Goal: Find specific page/section: Find specific page/section

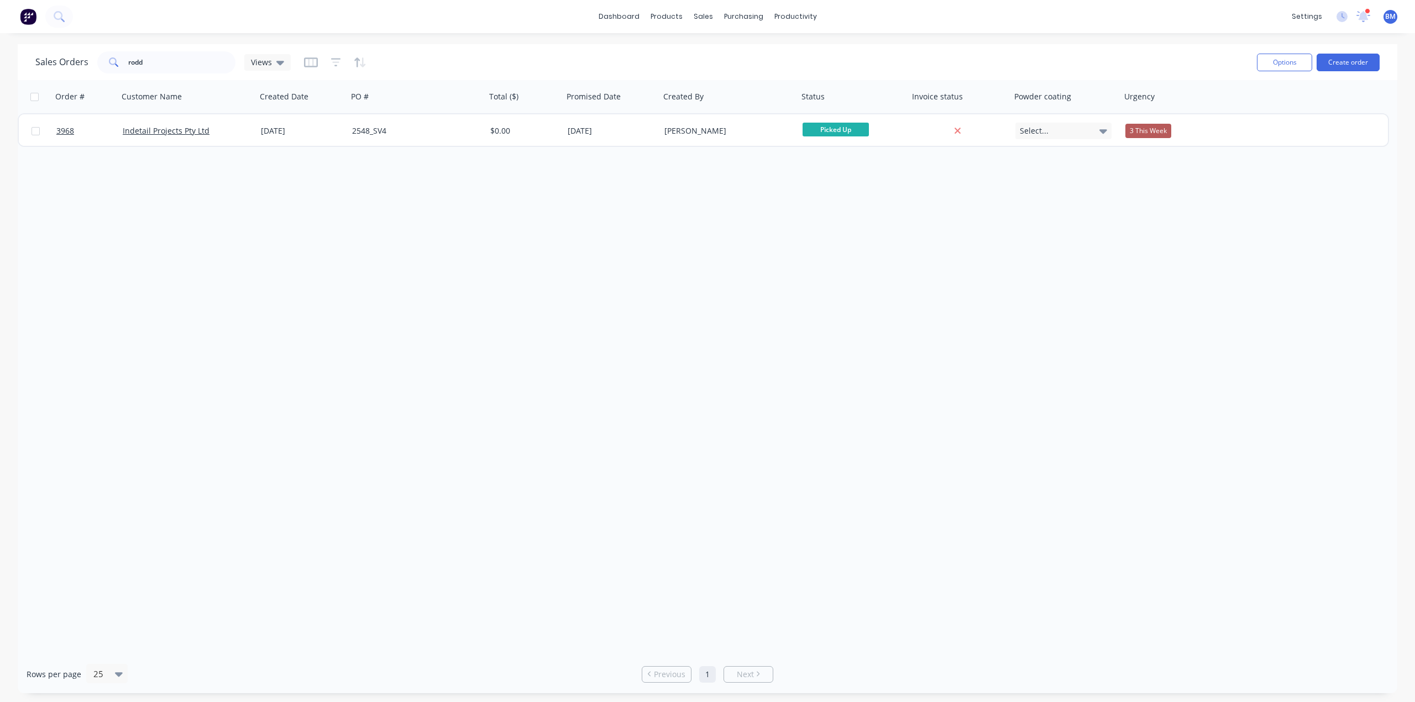
click at [23, 17] on img at bounding box center [28, 16] width 17 height 17
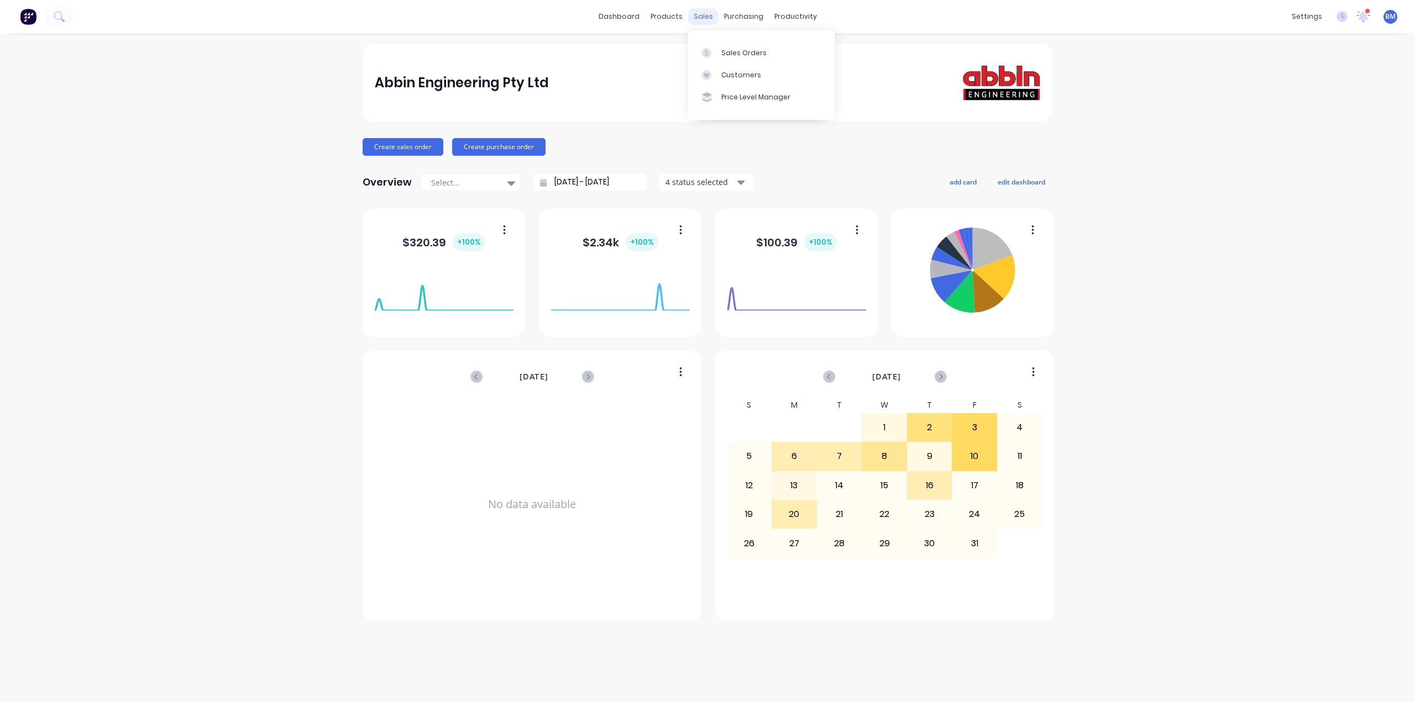
click at [696, 15] on div "sales" at bounding box center [703, 16] width 30 height 17
click at [714, 51] on div at bounding box center [709, 53] width 17 height 10
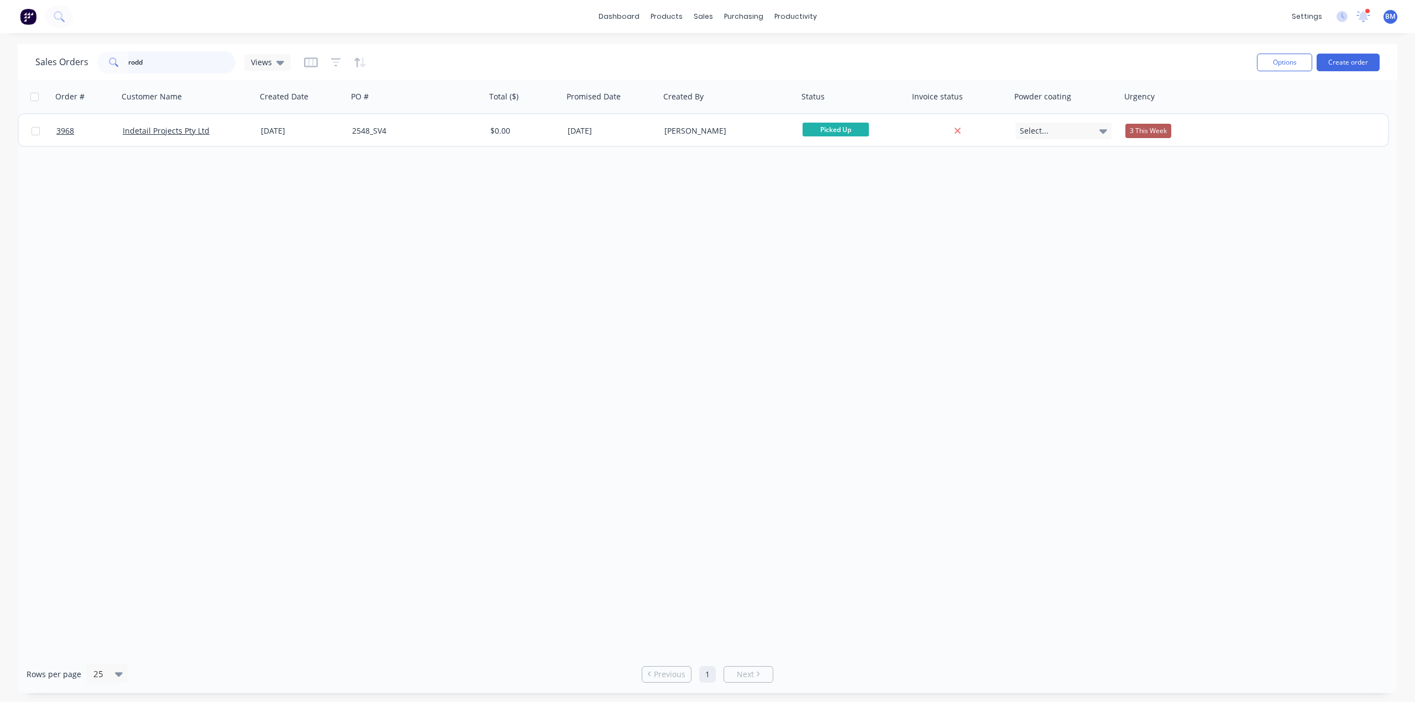
click at [156, 72] on input "rodd" at bounding box center [182, 62] width 108 height 22
type input "r"
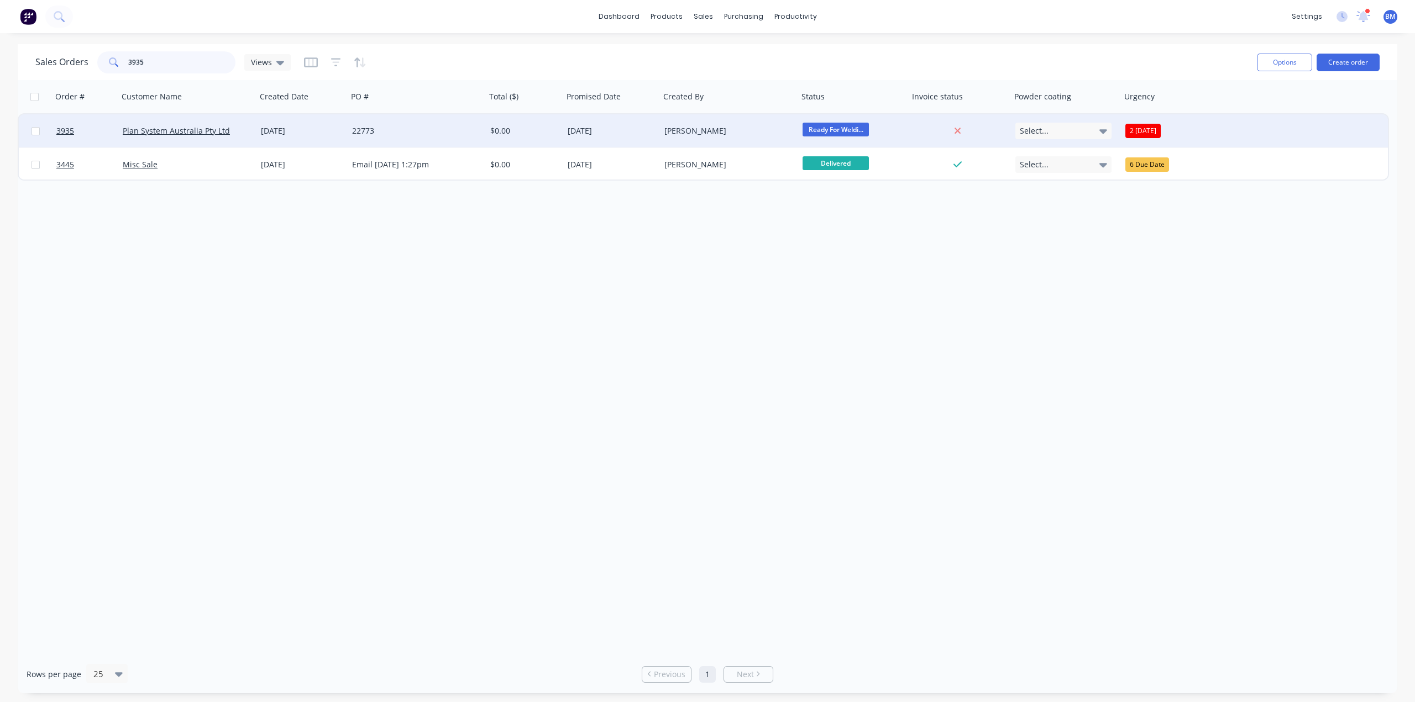
type input "3935"
click at [335, 122] on div "[DATE]" at bounding box center [301, 130] width 91 height 33
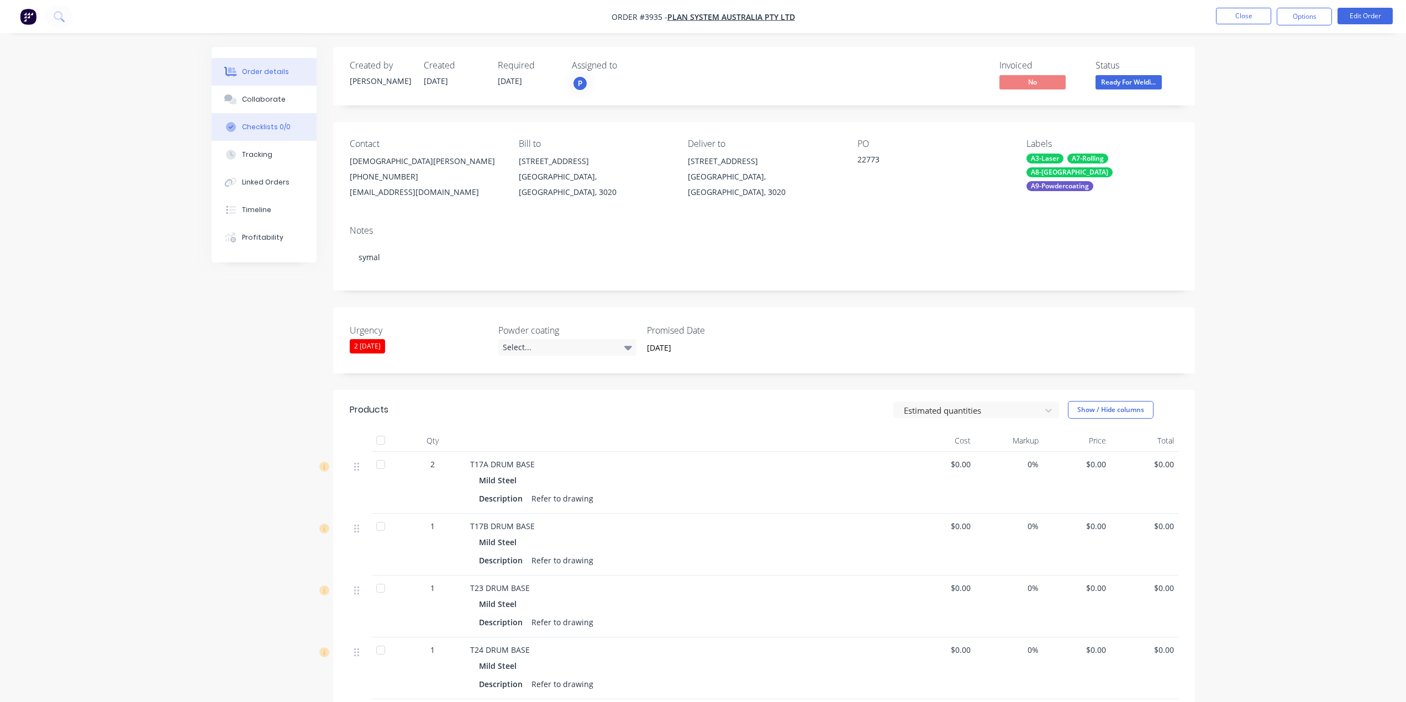
click at [270, 122] on button "Checklists 0/0" at bounding box center [264, 127] width 105 height 28
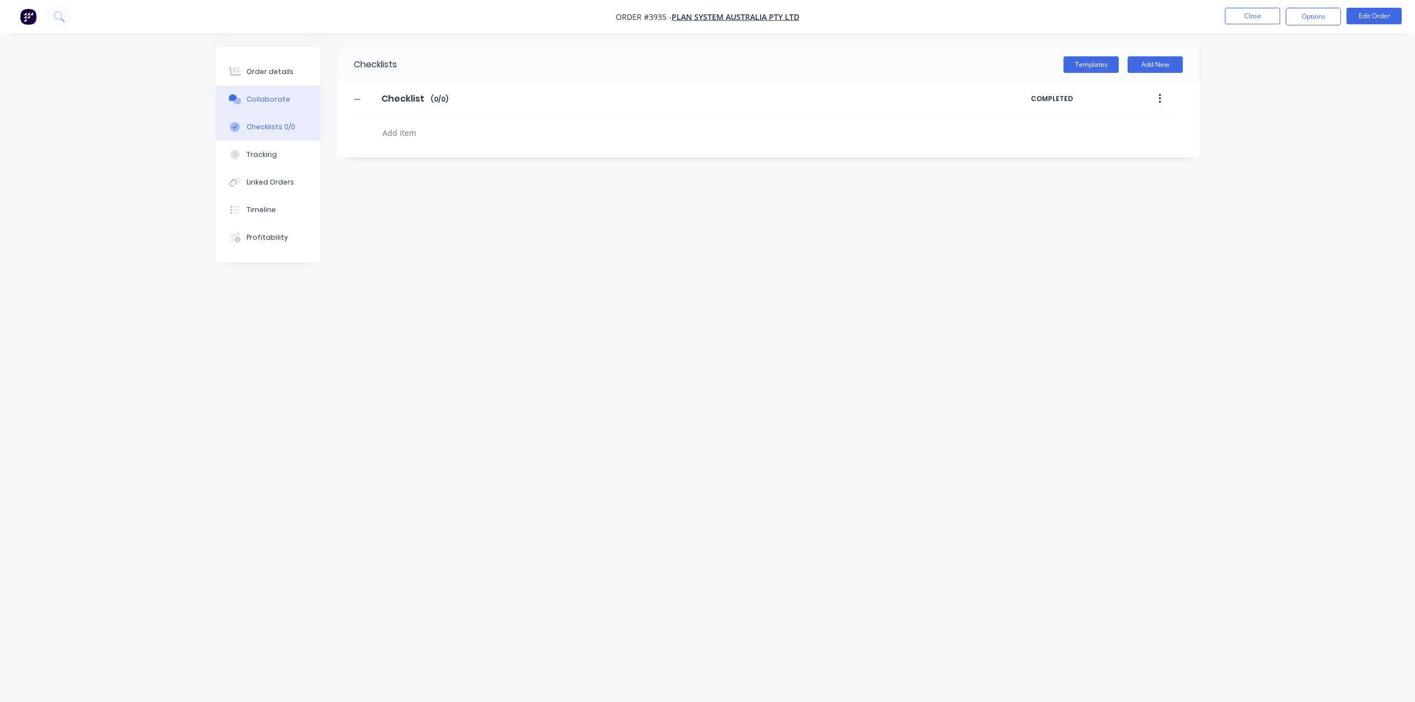
click at [273, 96] on div "Collaborate" at bounding box center [268, 99] width 44 height 10
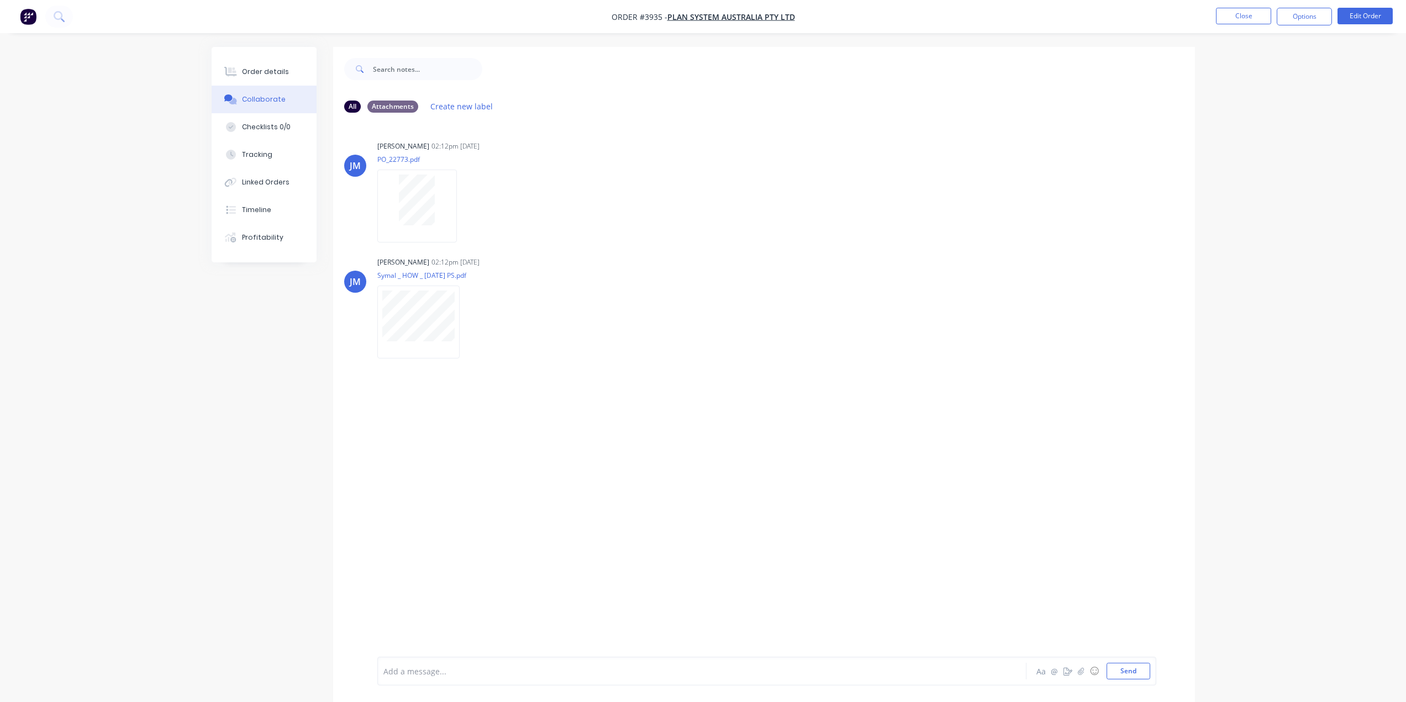
click at [628, 456] on div "[PERSON_NAME] 02:12pm [DATE] PO_22773.pdf Labels Download Delete [PERSON_NAME] …" at bounding box center [764, 389] width 862 height 535
